Goal: Find specific page/section: Find specific page/section

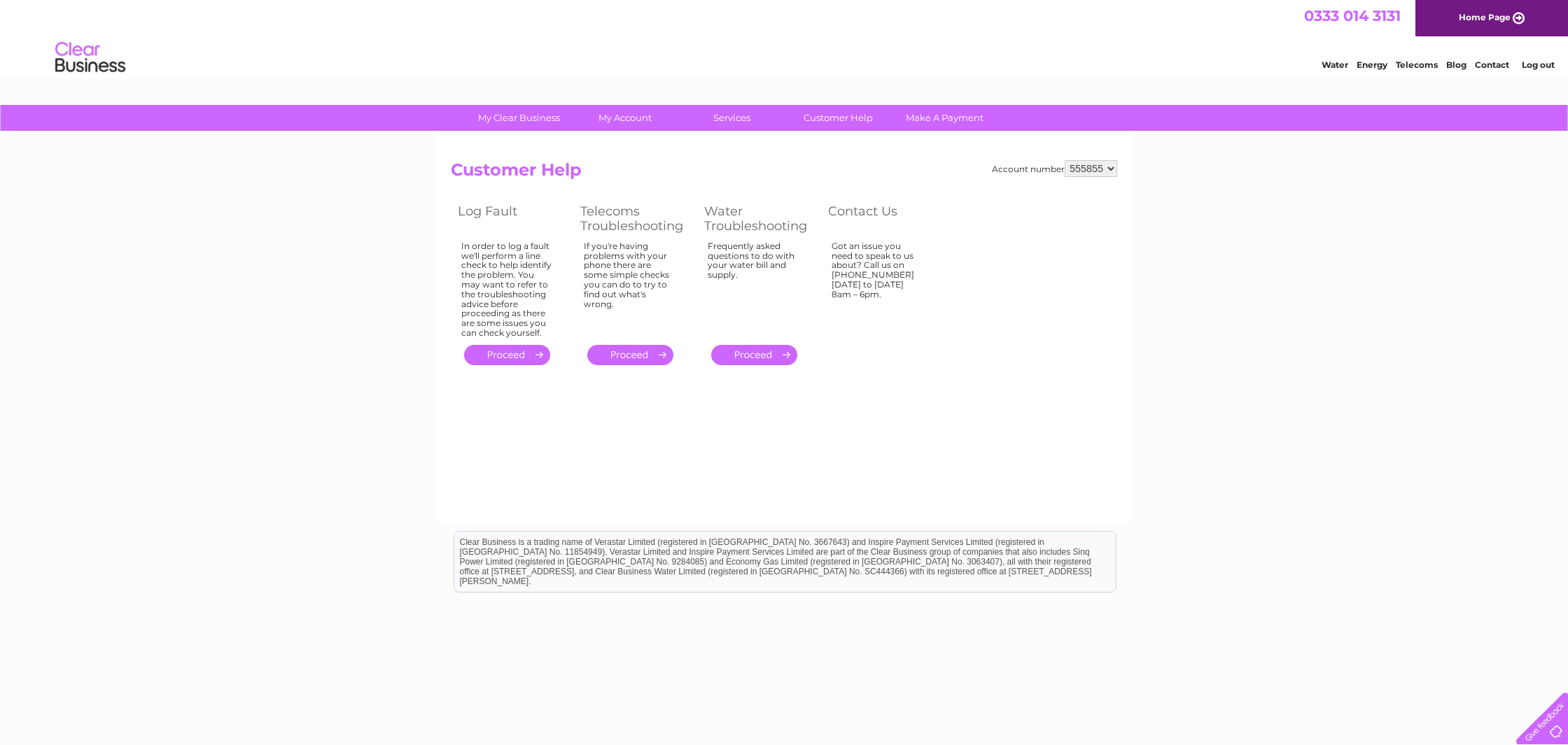
click at [1253, 394] on div "My Clear Business Login Details My Details My Preferences Link Account My Accou…" at bounding box center [784, 434] width 1568 height 658
click at [649, 351] on link "." at bounding box center [630, 355] width 86 height 20
drag, startPoint x: 831, startPoint y: 273, endPoint x: 891, endPoint y: 273, distance: 60.0
click at [891, 273] on td "Got an issue you need to speak to us about? Call us on 0333 014 3131 Monday to …" at bounding box center [883, 289] width 123 height 104
click at [1147, 68] on div "Water Energy Telecoms Blog Contact Log out" at bounding box center [784, 58] width 1568 height 45
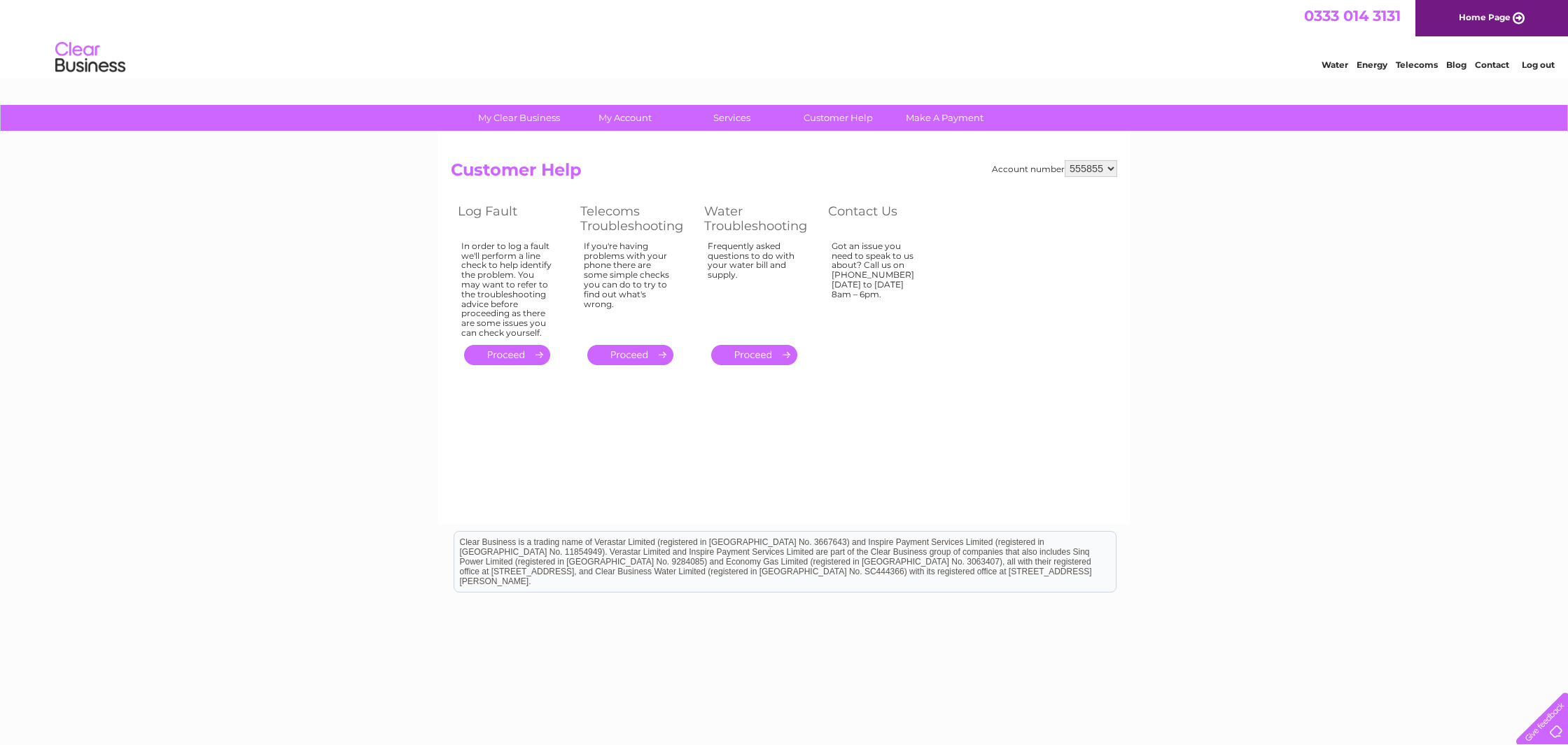
drag, startPoint x: 1334, startPoint y: 346, endPoint x: 1324, endPoint y: 347, distance: 10.0
click at [1334, 346] on div "My Clear Business Login Details My Details My Preferences Link Account My Accou…" at bounding box center [784, 434] width 1568 height 658
click at [1046, 373] on div "Account number 555855 Customer Help Log Fault Telecoms Troubleshooting Water Tr…" at bounding box center [784, 328] width 693 height 392
click at [1368, 384] on div "My Clear Business Login Details My Details My Preferences Link Account My Accou…" at bounding box center [784, 434] width 1568 height 658
click at [1493, 68] on link "Contact" at bounding box center [1492, 65] width 35 height 11
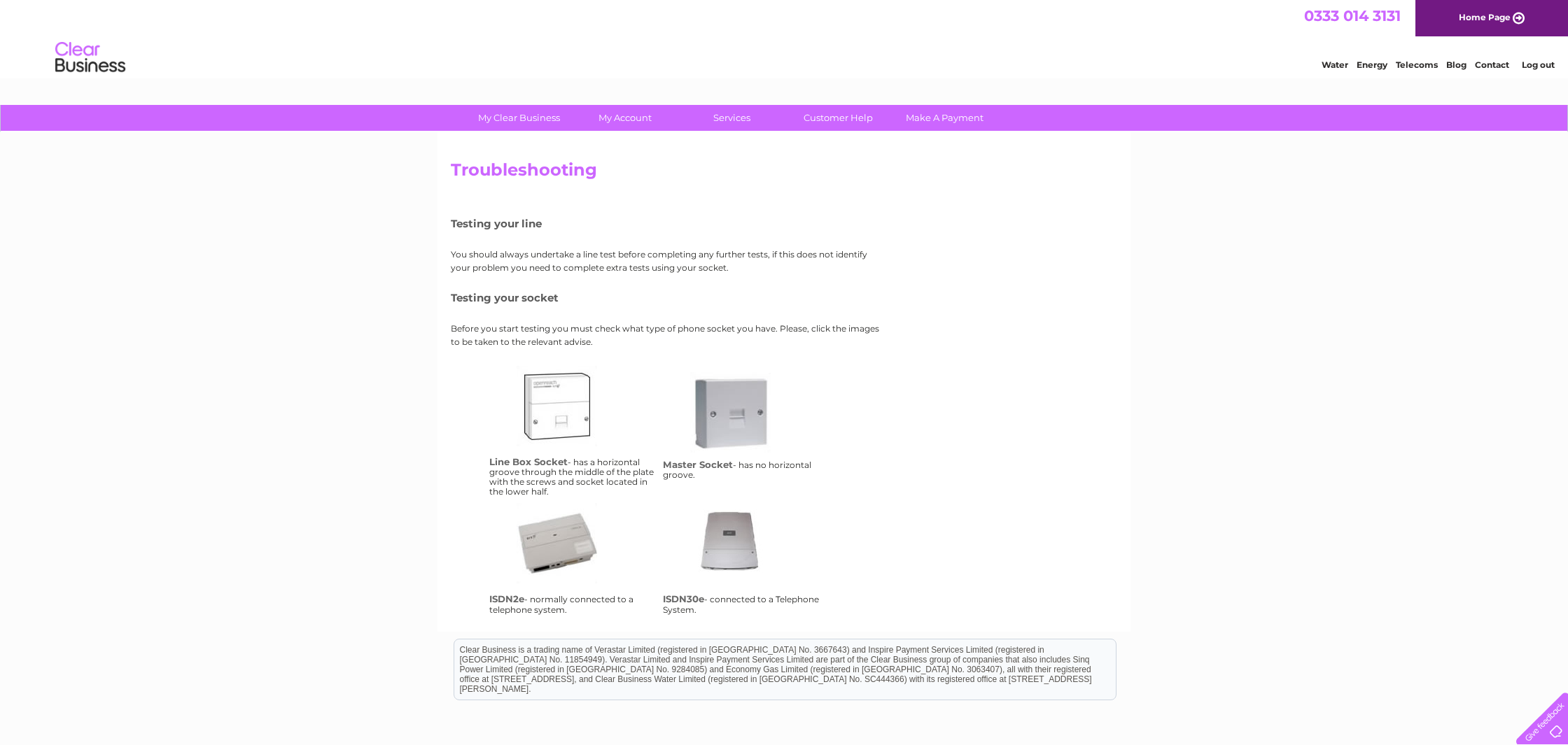
click at [563, 406] on link "lbs" at bounding box center [573, 422] width 112 height 112
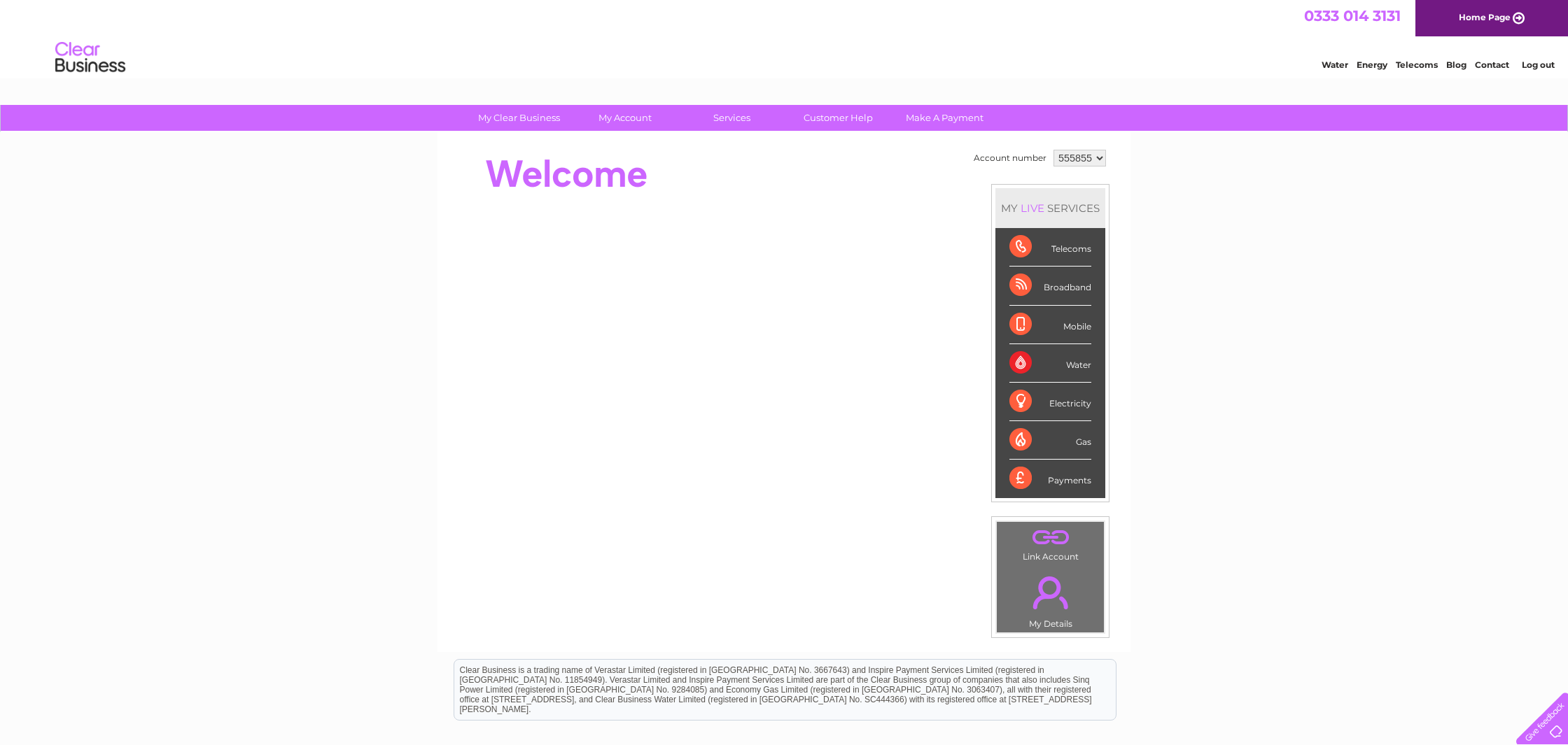
drag, startPoint x: 1103, startPoint y: 157, endPoint x: 1275, endPoint y: 196, distance: 176.4
click at [1289, 190] on div "My Clear Business Login Details My Details My Preferences Link Account My Accou…" at bounding box center [784, 498] width 1568 height 786
click at [1062, 608] on link "." at bounding box center [1050, 593] width 100 height 49
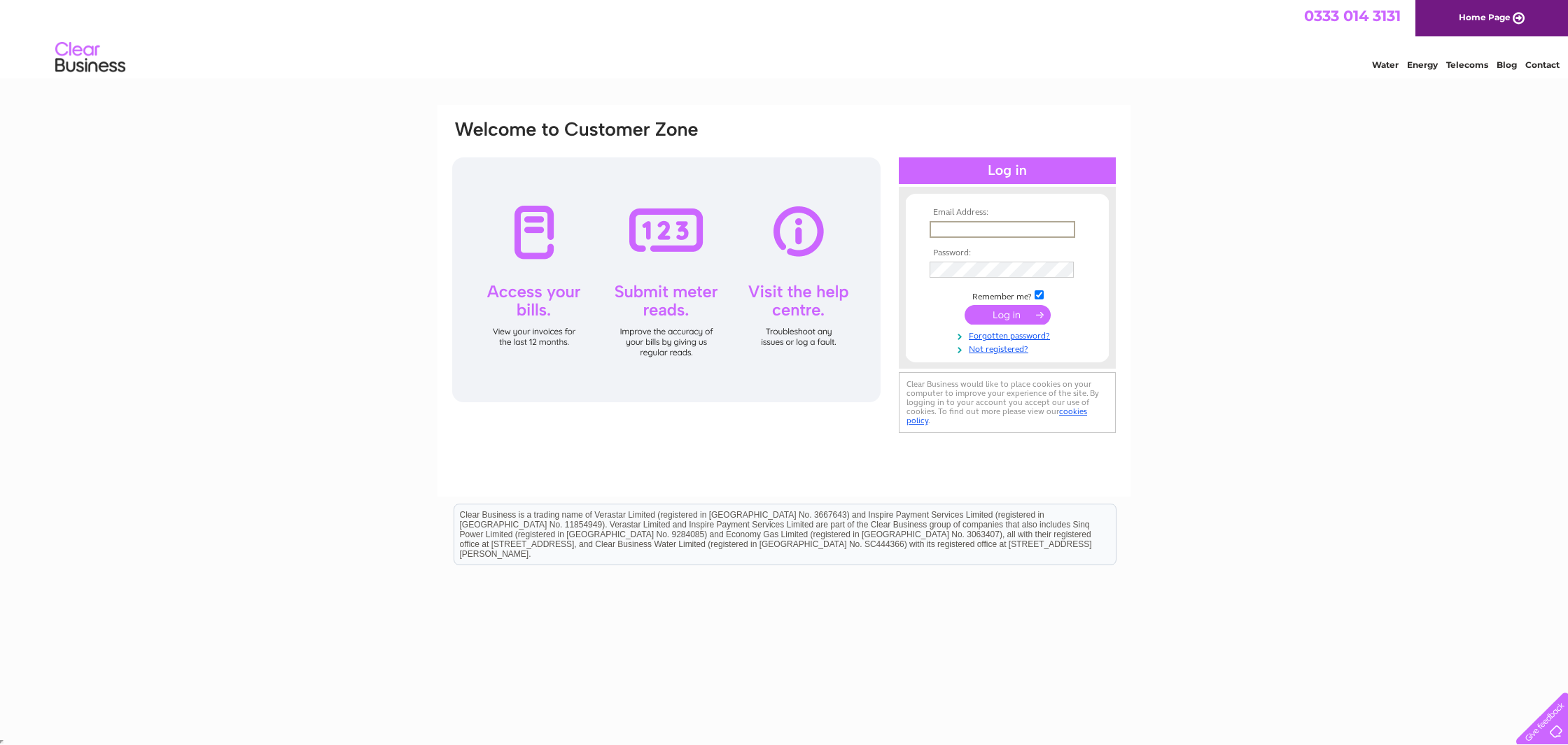
scroll to position [1, 0]
